Goal: Task Accomplishment & Management: Complete application form

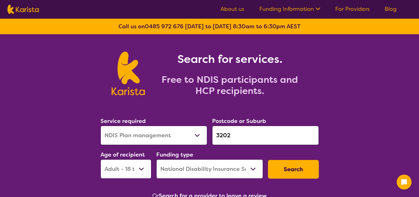
select select "NDIS Plan management"
select select "AD"
select select "NDIS"
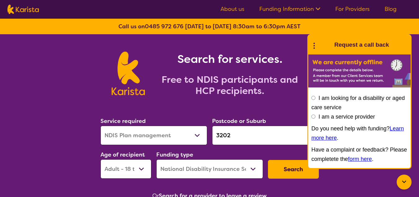
click at [187, 132] on select "Allied Health Assistant Assessment ([MEDICAL_DATA] or [MEDICAL_DATA]) Behaviour…" at bounding box center [154, 134] width 107 height 19
select select "[MEDICAL_DATA]"
click at [101, 125] on select "Allied Health Assistant Assessment ([MEDICAL_DATA] or [MEDICAL_DATA]) Behaviour…" at bounding box center [154, 134] width 107 height 19
click at [285, 170] on button "Search" at bounding box center [293, 169] width 51 height 19
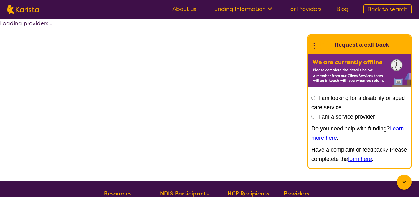
select select "by_score"
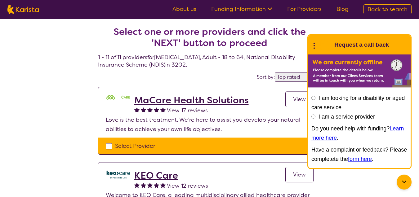
click at [401, 183] on icon at bounding box center [404, 181] width 7 height 7
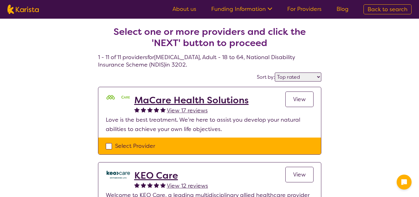
select select "[MEDICAL_DATA]"
select select "AD"
select select "NDIS"
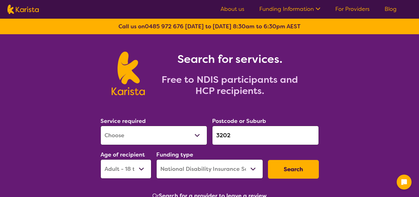
click at [246, 133] on input "3202" at bounding box center [265, 134] width 107 height 19
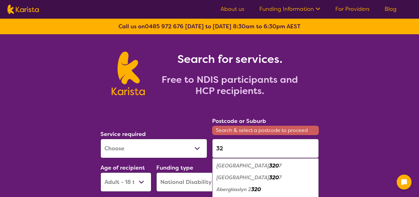
type input "3"
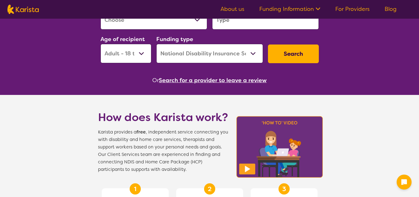
scroll to position [115, 0]
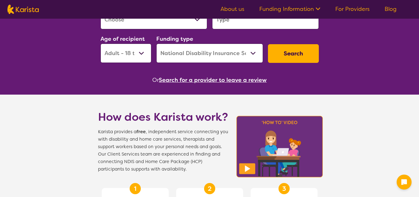
click at [218, 84] on button "Search for a provider to leave a review" at bounding box center [213, 79] width 108 height 9
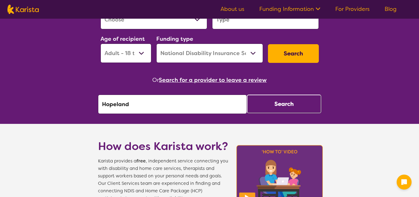
click at [191, 100] on input "Hopeland" at bounding box center [172, 103] width 149 height 19
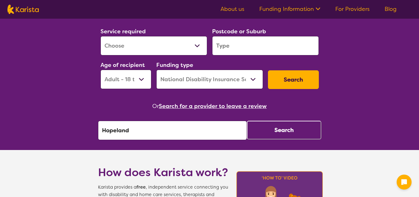
scroll to position [89, 0]
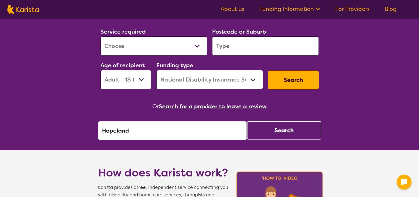
click at [250, 48] on input "search" at bounding box center [265, 45] width 107 height 19
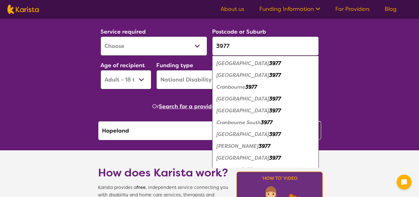
type input "3977"
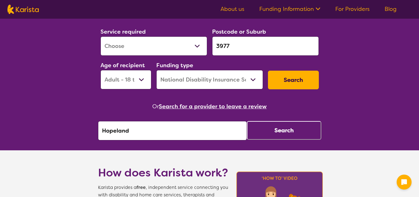
click at [303, 79] on button "Search" at bounding box center [293, 79] width 51 height 19
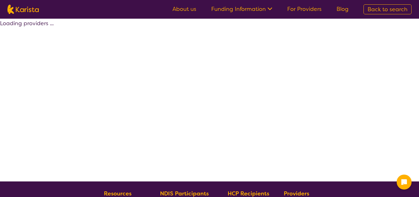
select select "by_score"
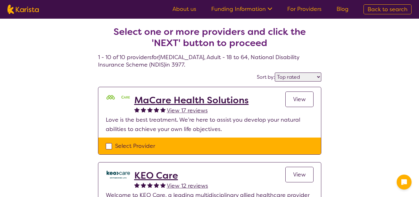
select select "[MEDICAL_DATA]"
select select "AD"
select select "NDIS"
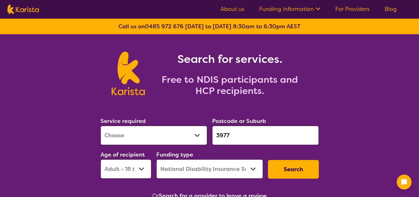
click at [190, 142] on select "Allied Health Assistant Assessment ([MEDICAL_DATA] or [MEDICAL_DATA]) Behaviour…" at bounding box center [154, 134] width 107 height 19
select select "Psychology"
click at [101, 125] on select "Allied Health Assistant Assessment ([MEDICAL_DATA] or [MEDICAL_DATA]) Behaviour…" at bounding box center [154, 134] width 107 height 19
click at [306, 171] on button "Search" at bounding box center [293, 169] width 51 height 19
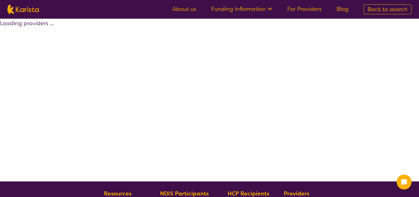
select select "by_score"
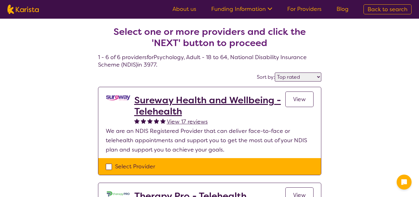
select select "Psychology"
select select "AD"
select select "NDIS"
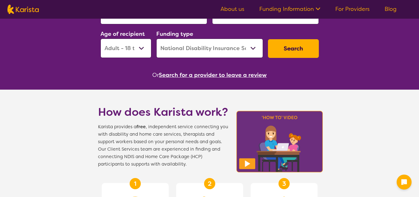
scroll to position [122, 0]
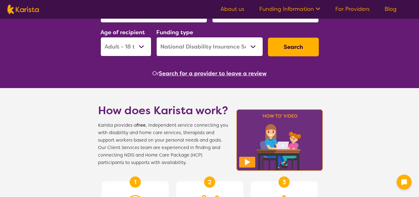
click at [242, 72] on button "Search for a provider to leave a review" at bounding box center [213, 73] width 108 height 9
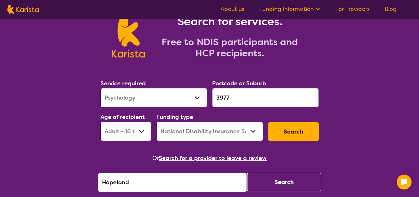
scroll to position [30, 0]
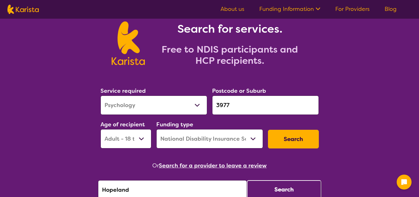
click at [289, 139] on button "Search" at bounding box center [293, 138] width 51 height 19
select select "by_score"
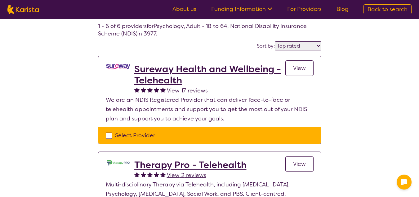
scroll to position [25, 0]
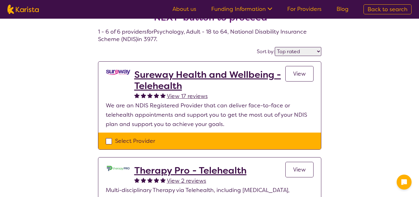
click at [109, 137] on div "Select Provider" at bounding box center [210, 140] width 208 height 9
checkbox input "true"
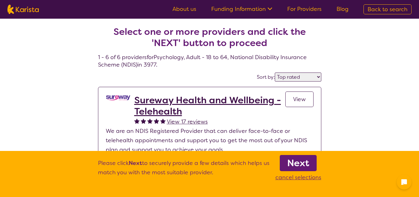
click at [303, 163] on b "Next" at bounding box center [298, 162] width 22 height 12
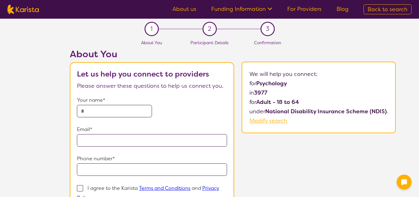
click at [124, 111] on input "text" at bounding box center [114, 111] width 75 height 12
type input "**********"
drag, startPoint x: 127, startPoint y: 140, endPoint x: 124, endPoint y: 143, distance: 4.0
click at [124, 143] on input "email" at bounding box center [152, 140] width 150 height 12
type input "**********"
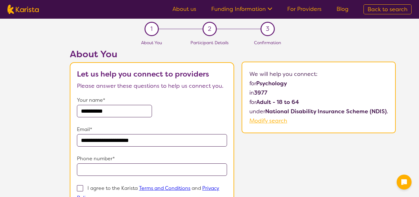
click at [125, 168] on input "tel" at bounding box center [152, 169] width 150 height 12
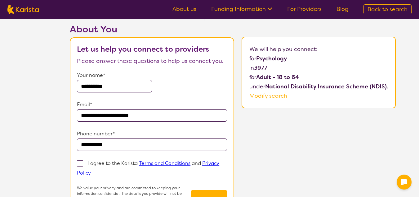
scroll to position [25, 0]
type input "**********"
click at [82, 164] on span at bounding box center [80, 163] width 6 height 6
click at [91, 170] on input "I agree to the Karista Terms and Conditions and Privacy Policy" at bounding box center [93, 172] width 4 height 4
checkbox input "true"
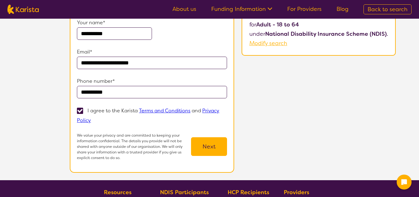
scroll to position [78, 0]
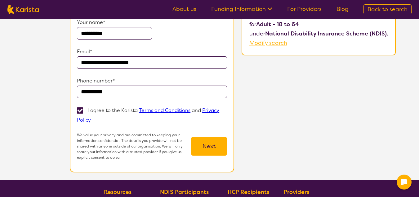
click at [218, 144] on button "Next" at bounding box center [209, 146] width 36 height 19
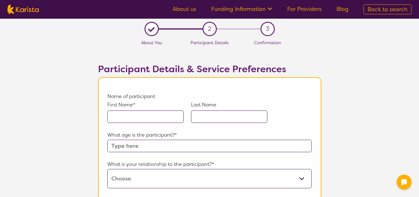
click at [159, 114] on input "text" at bounding box center [145, 116] width 76 height 12
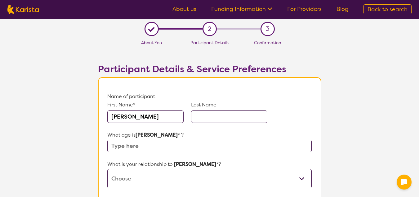
type input "[PERSON_NAME]"
click at [253, 115] on input "text" at bounding box center [229, 116] width 76 height 12
type input "SLA Test"
click at [220, 148] on input "text" at bounding box center [209, 145] width 204 height 12
type input "23"
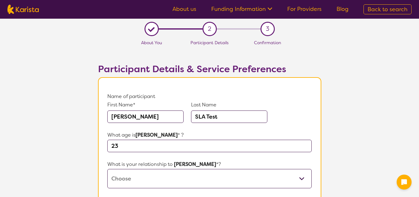
click at [212, 166] on p "What is your relationship to [PERSON_NAME] *?" at bounding box center [209, 163] width 204 height 9
click at [194, 173] on select "This request is for myself I am their parent I am their child I am their spouse…" at bounding box center [209, 178] width 204 height 19
select select "I am their parent"
click at [107, 169] on select "This request is for myself I am their parent I am their child I am their spouse…" at bounding box center [209, 178] width 204 height 19
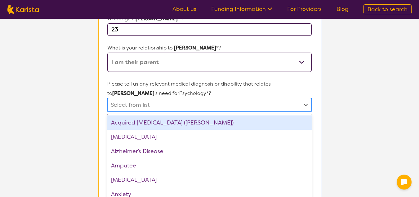
scroll to position [129, 0]
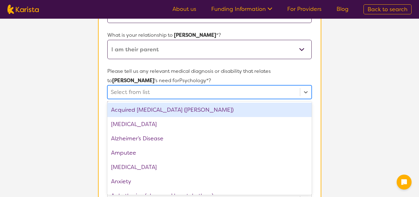
click at [167, 99] on div "option Acquired [MEDICAL_DATA] (ABI) focused, 1 of 75. 75 results available. Us…" at bounding box center [209, 92] width 204 height 14
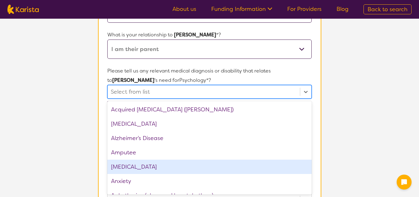
click at [147, 170] on div "[MEDICAL_DATA]" at bounding box center [209, 166] width 204 height 14
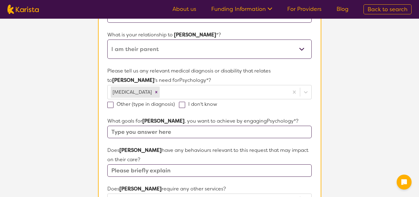
drag, startPoint x: 147, startPoint y: 170, endPoint x: 328, endPoint y: 112, distance: 190.5
click at [328, 112] on section "Participant Details & Service Preferences Name of participant First Name* [PERS…" at bounding box center [210, 178] width 238 height 518
click at [190, 130] on input "text" at bounding box center [209, 131] width 204 height 12
type input "n"
type input "test"
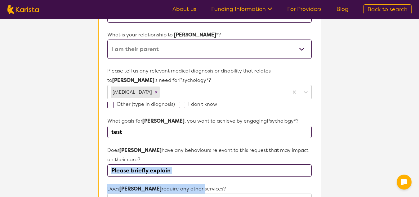
drag, startPoint x: 179, startPoint y: 178, endPoint x: 167, endPoint y: 166, distance: 16.5
click at [167, 166] on form "Name of participant First Name* [PERSON_NAME] Last Name SLA Test What age is [P…" at bounding box center [209, 181] width 204 height 438
click at [167, 166] on input "text" at bounding box center [209, 170] width 204 height 12
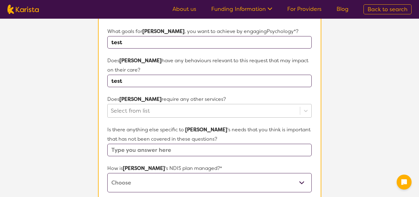
type input "test"
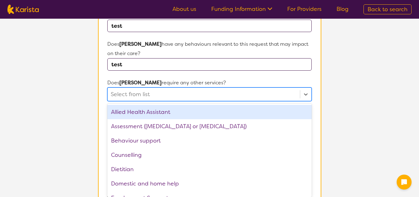
scroll to position [237, 0]
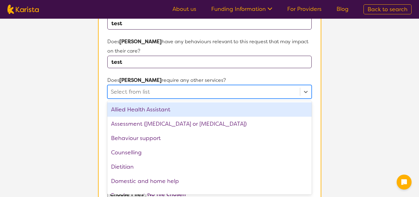
click at [148, 98] on div "option Allied Health Assistant focused, 1 of 21. 21 results available. Use Up a…" at bounding box center [209, 92] width 204 height 14
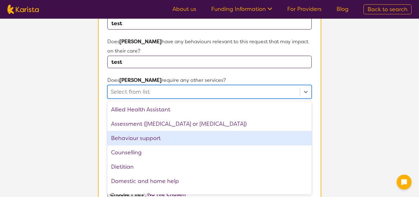
click at [147, 140] on div "Behaviour support" at bounding box center [209, 138] width 204 height 14
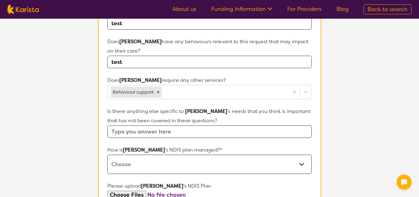
click at [394, 100] on section "L About You 2 Participant Details 3 Confirmation Participant Details & Service …" at bounding box center [209, 55] width 419 height 549
click at [194, 132] on input "text" at bounding box center [209, 131] width 204 height 12
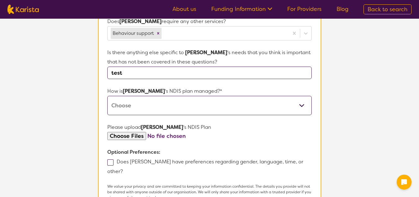
scroll to position [297, 0]
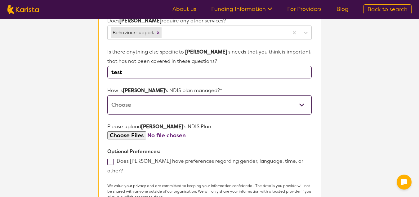
type input "test"
click at [178, 102] on select "Self-managed NDIS plan Managed by a registered plan management provider (not th…" at bounding box center [209, 104] width 204 height 19
select select "Self Managed"
click at [107, 95] on select "Self-managed NDIS plan Managed by a registered plan management provider (not th…" at bounding box center [209, 104] width 204 height 19
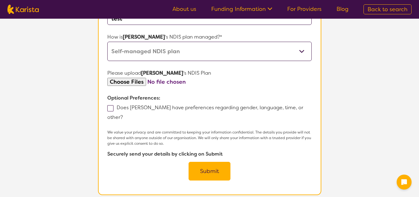
scroll to position [350, 0]
click at [223, 163] on button "Submit" at bounding box center [210, 170] width 42 height 19
